Goal: Task Accomplishment & Management: Manage account settings

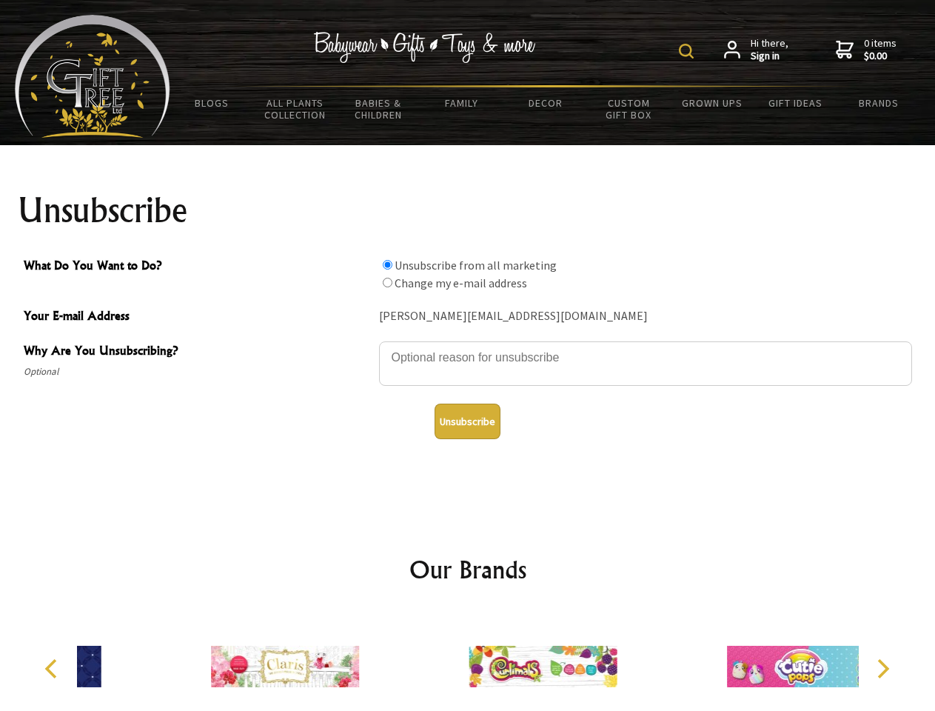
click at [688, 51] on img at bounding box center [686, 51] width 15 height 15
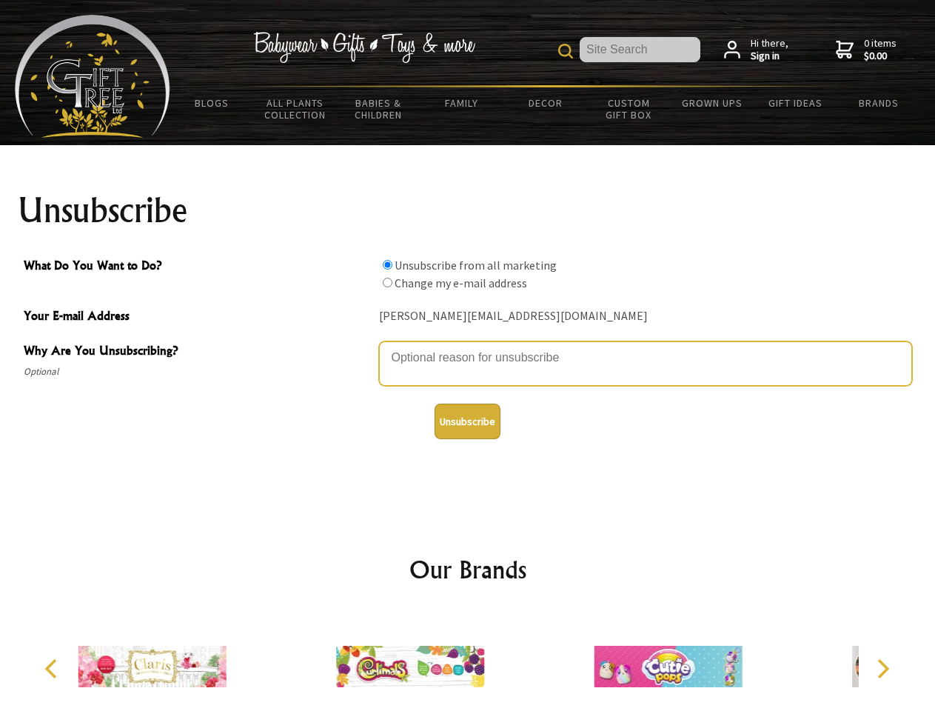
click at [468, 346] on textarea "Why Are You Unsubscribing?" at bounding box center [645, 363] width 533 height 44
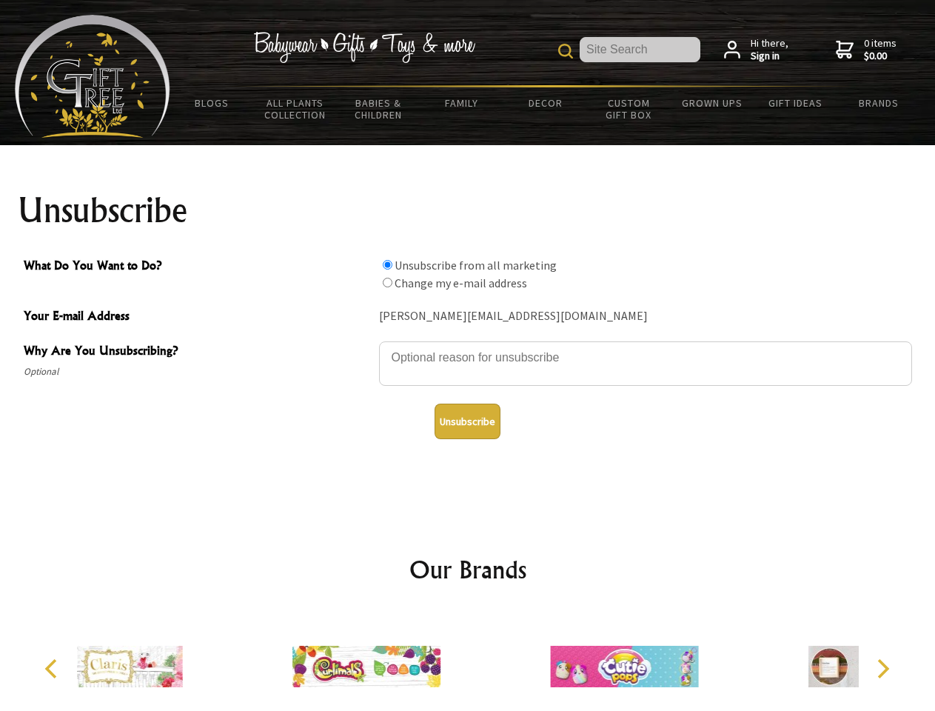
click at [387, 264] on input "What Do You Want to Do?" at bounding box center [388, 265] width 10 height 10
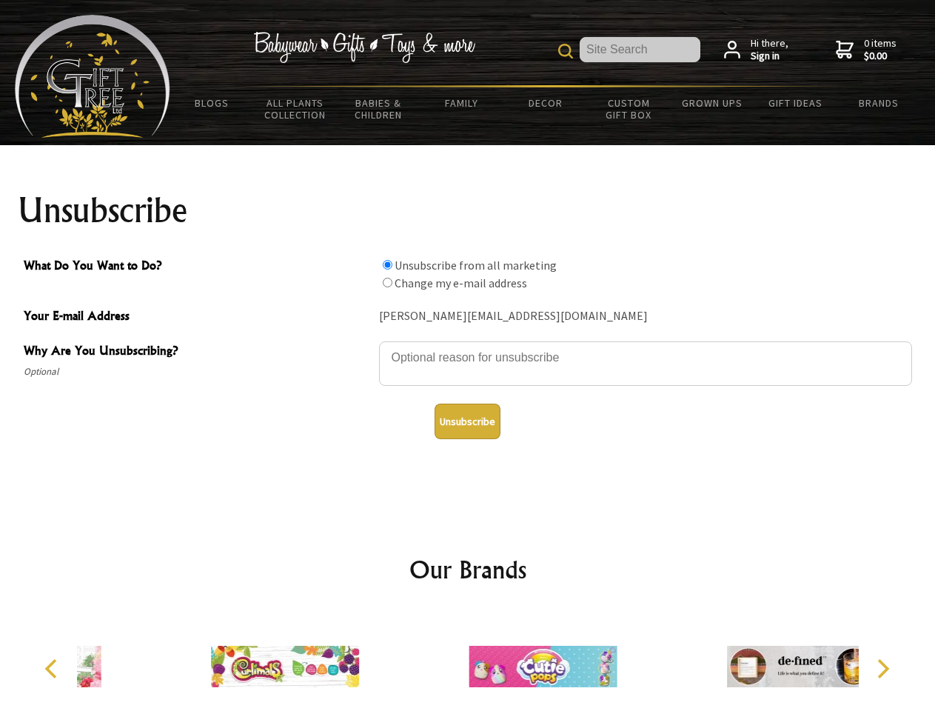
click at [387, 282] on input "What Do You Want to Do?" at bounding box center [388, 283] width 10 height 10
radio input "true"
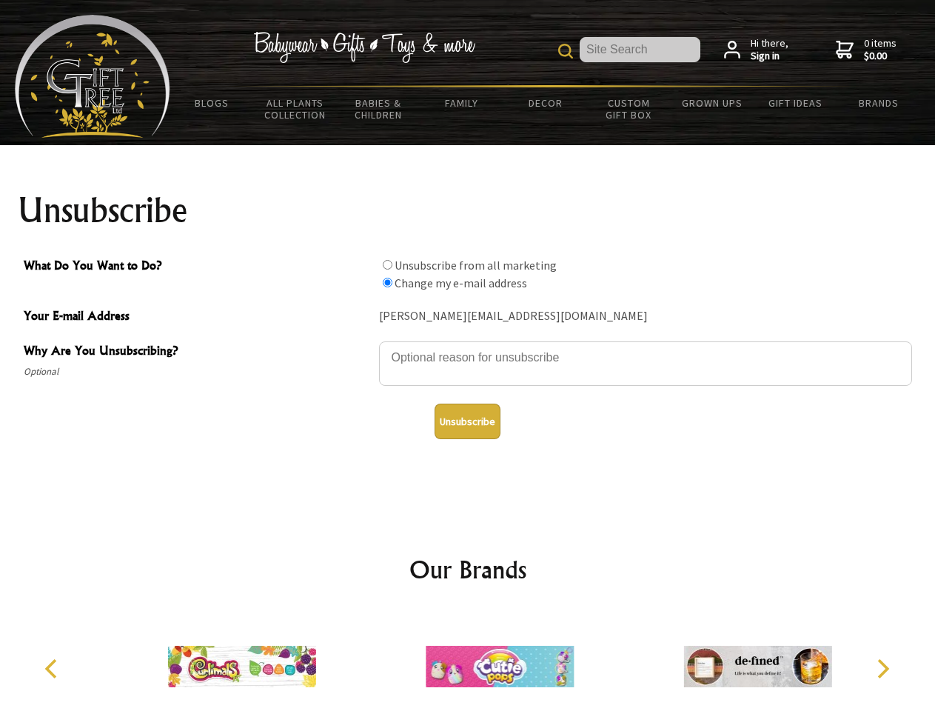
click at [467, 421] on button "Unsubscribe" at bounding box center [467, 421] width 66 height 36
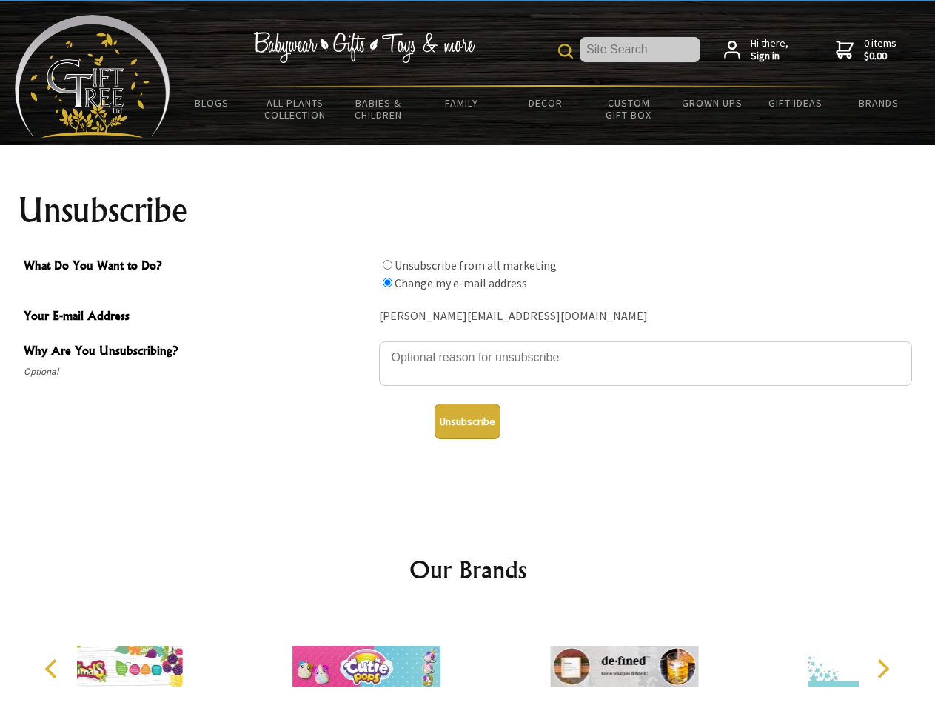
click at [53, 668] on icon "Previous" at bounding box center [52, 668] width 19 height 19
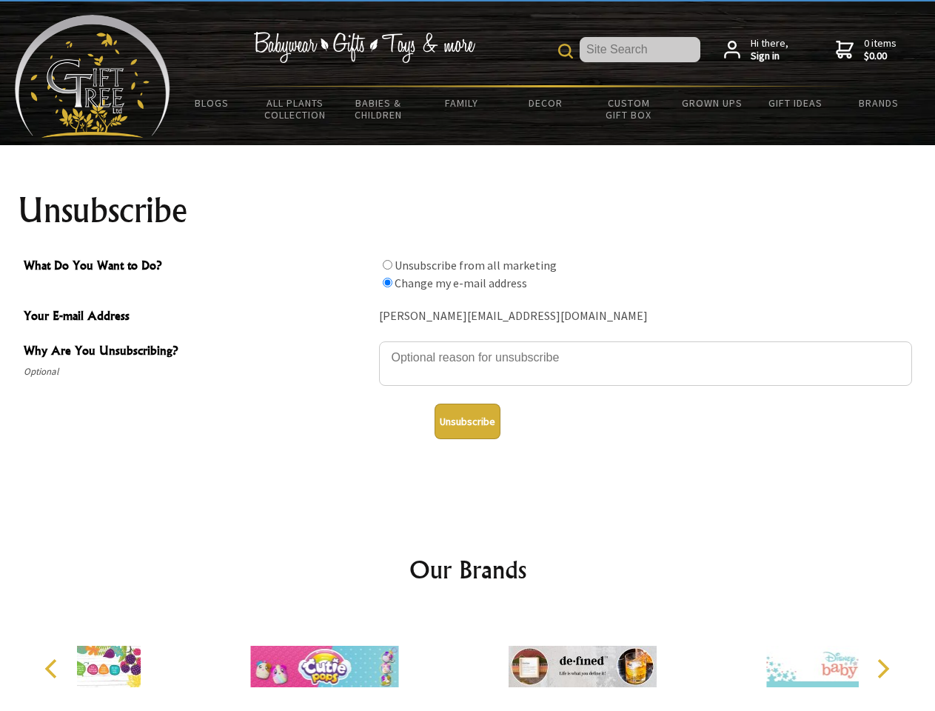
click at [882, 668] on icon "Next" at bounding box center [881, 668] width 19 height 19
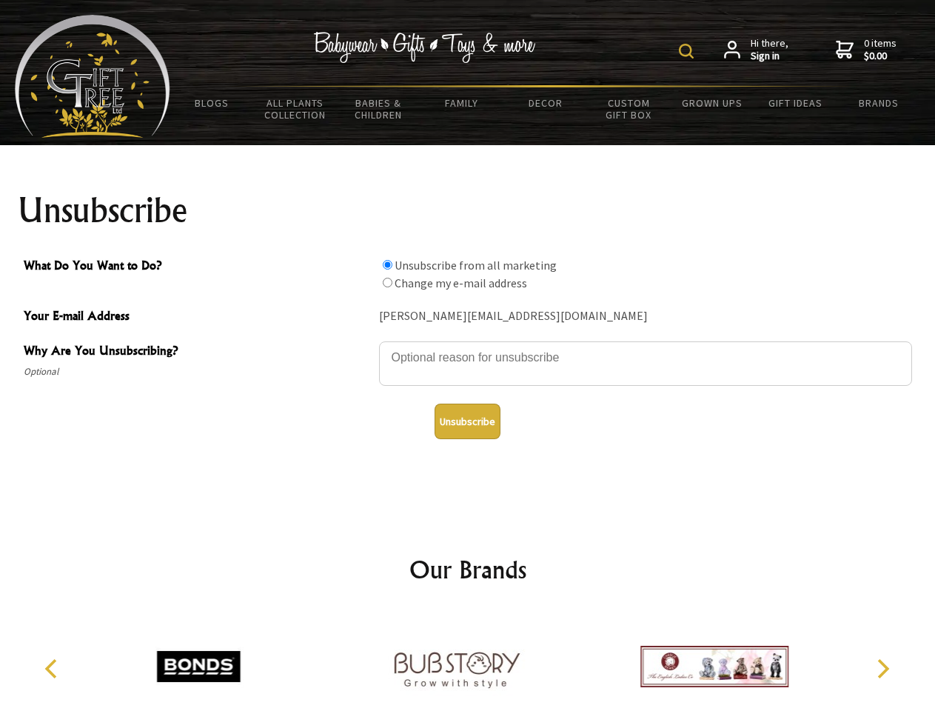
click at [688, 51] on img at bounding box center [686, 51] width 15 height 15
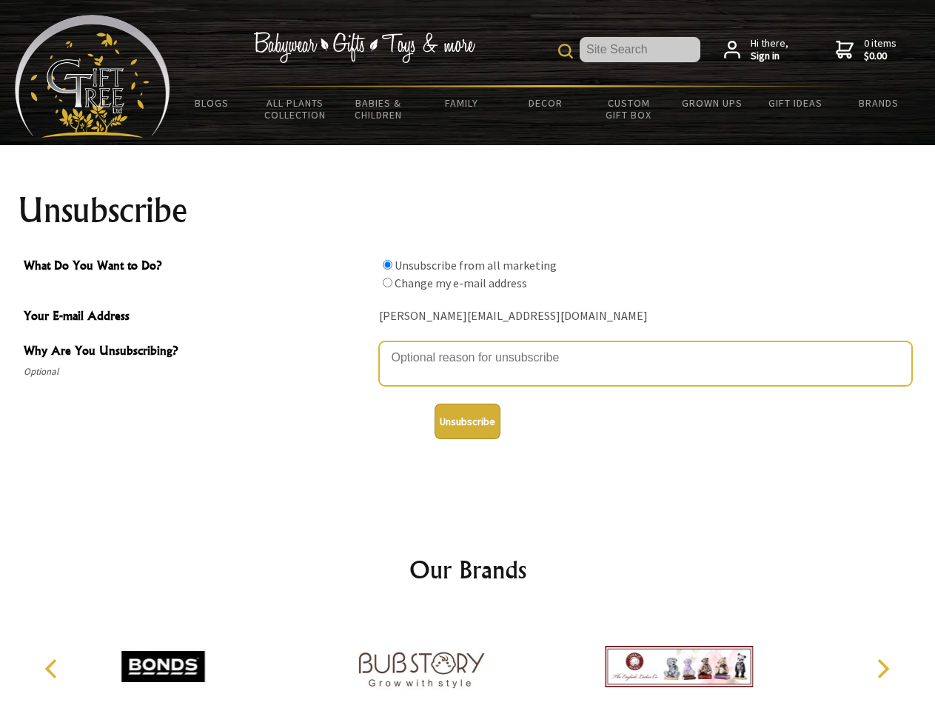
click at [468, 346] on textarea "Why Are You Unsubscribing?" at bounding box center [645, 363] width 533 height 44
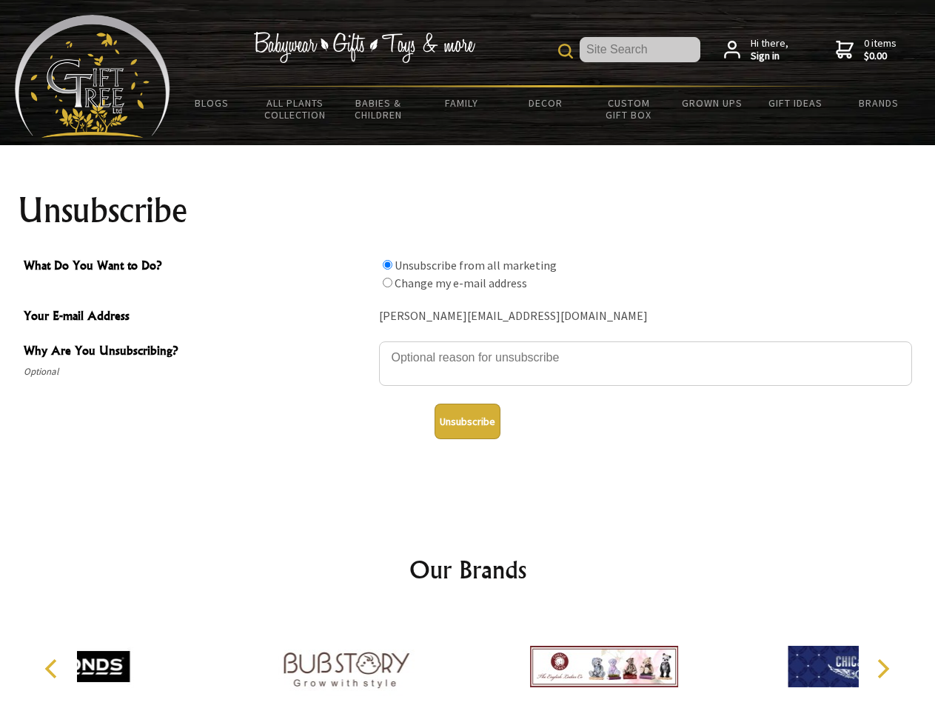
click at [387, 264] on input "What Do You Want to Do?" at bounding box center [388, 265] width 10 height 10
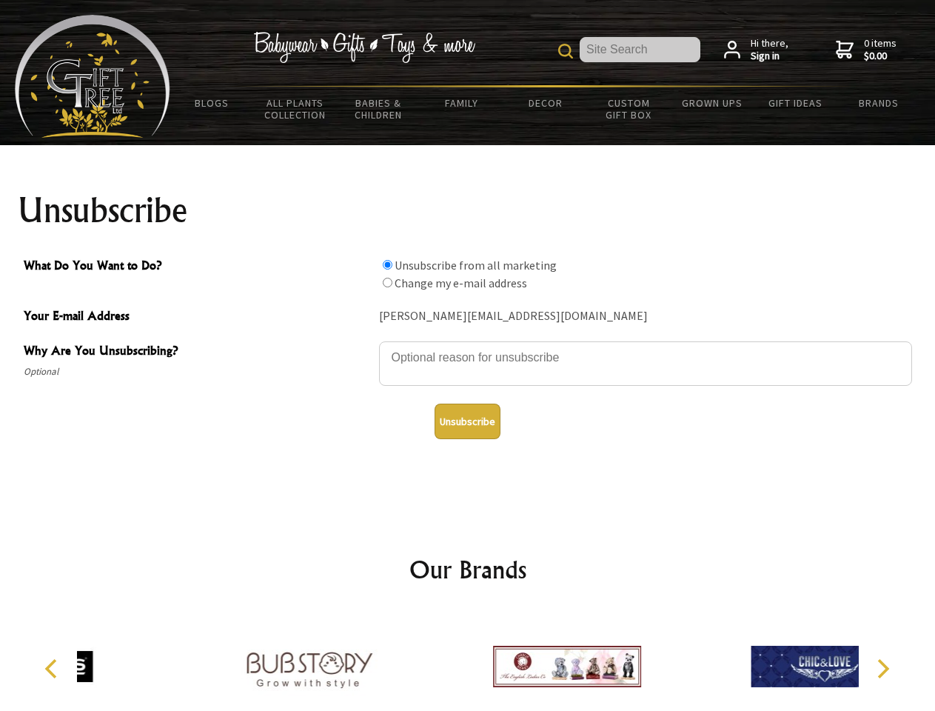
click at [387, 282] on input "What Do You Want to Do?" at bounding box center [388, 283] width 10 height 10
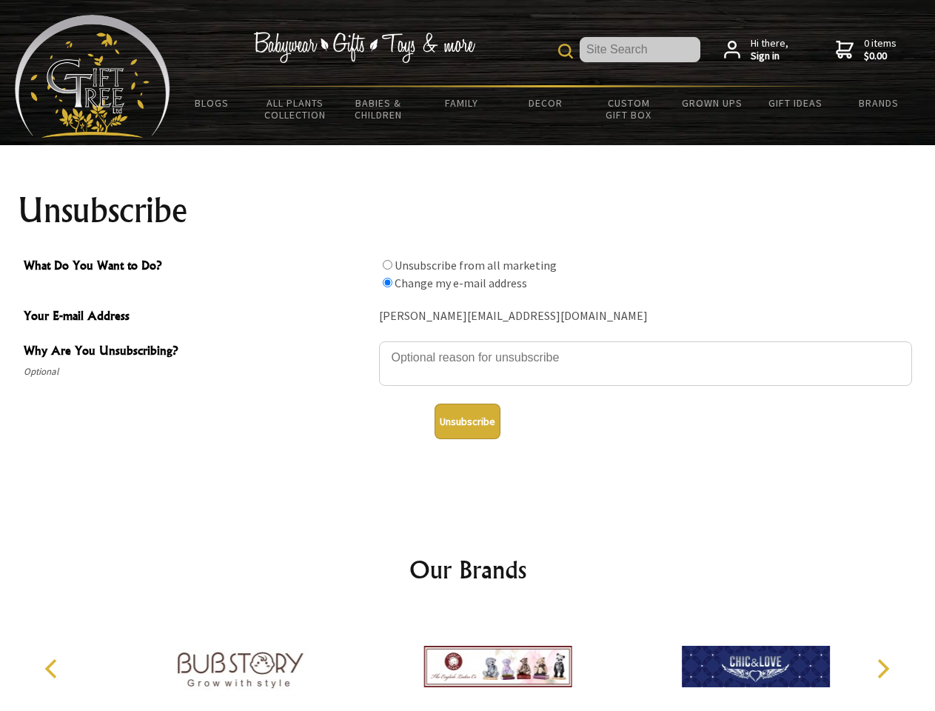
radio input "true"
click at [467, 421] on button "Unsubscribe" at bounding box center [467, 421] width 66 height 36
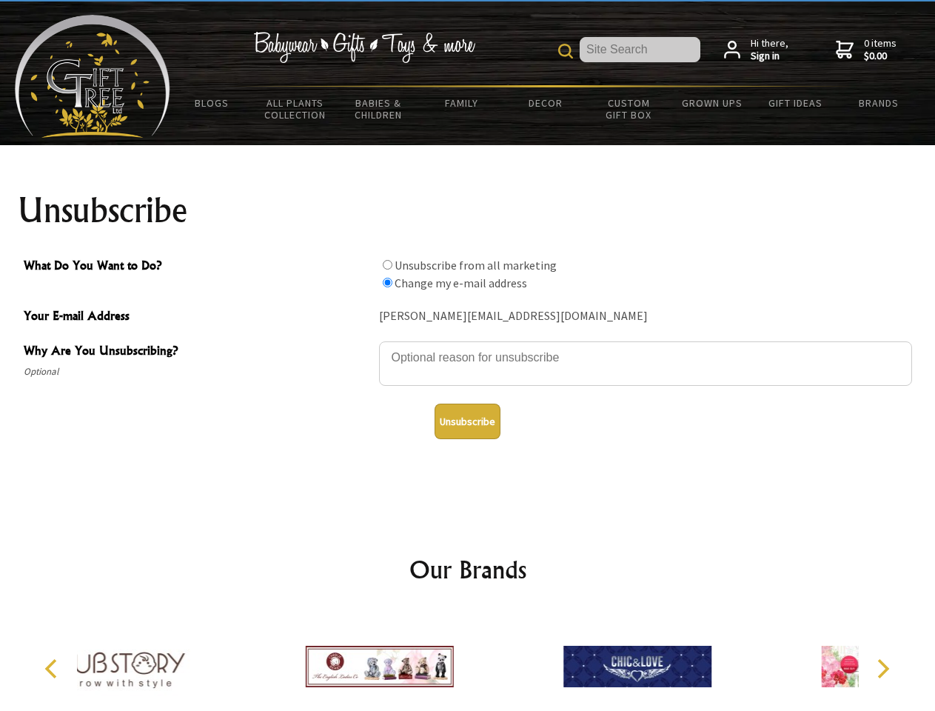
click at [53, 668] on icon "Previous" at bounding box center [52, 668] width 19 height 19
click at [882, 668] on icon "Next" at bounding box center [881, 668] width 19 height 19
